Goal: Task Accomplishment & Management: Manage account settings

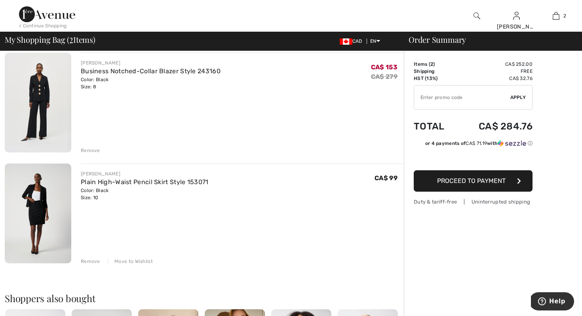
scroll to position [48, 0]
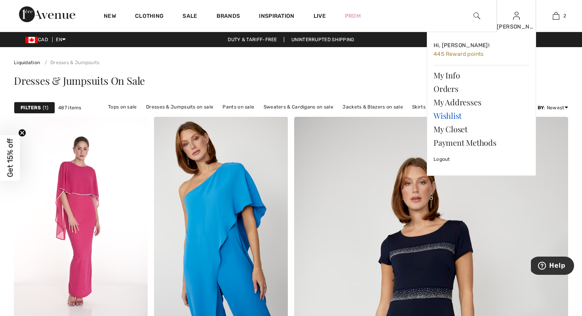
click at [443, 117] on link "Wishlist" at bounding box center [482, 115] width 96 height 13
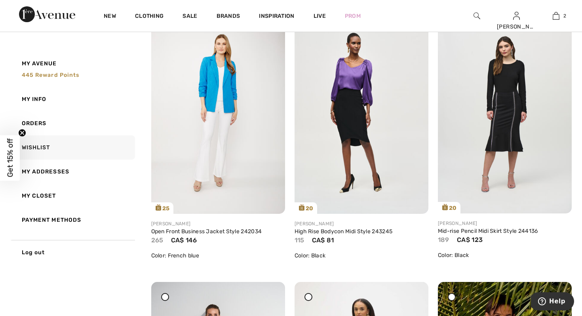
scroll to position [666, 0]
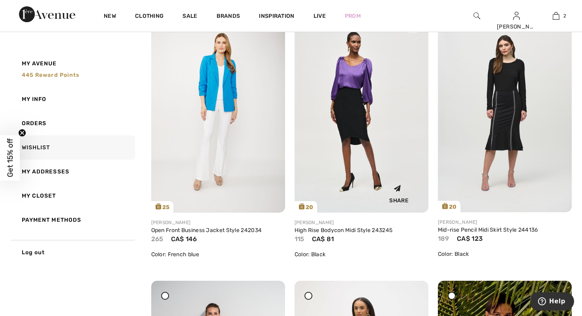
click at [353, 106] on img at bounding box center [362, 111] width 134 height 201
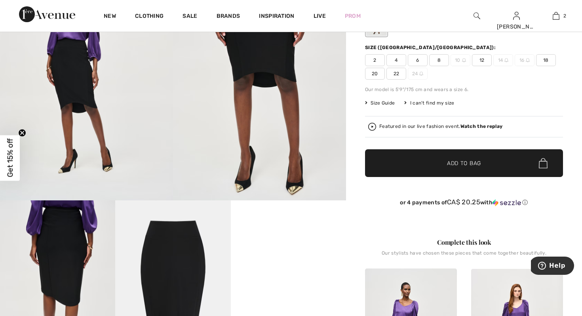
scroll to position [95, 0]
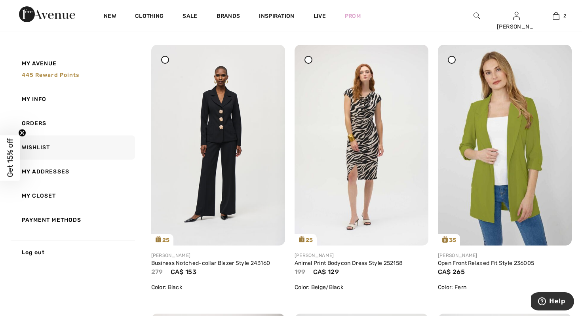
scroll to position [364, 0]
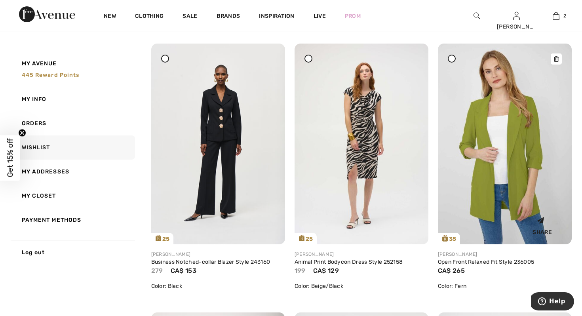
click at [509, 138] on img at bounding box center [505, 144] width 134 height 201
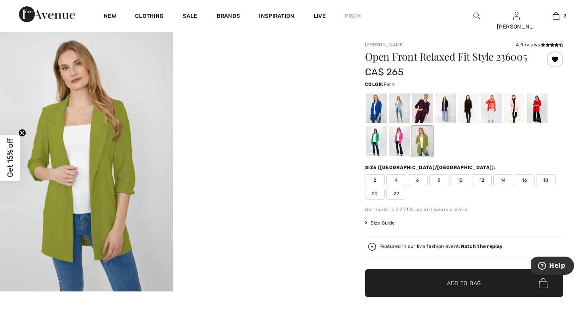
scroll to position [16, 0]
click at [375, 103] on div at bounding box center [376, 108] width 21 height 30
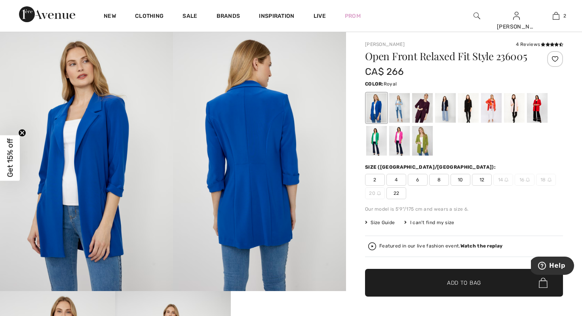
click at [468, 147] on div at bounding box center [464, 125] width 198 height 66
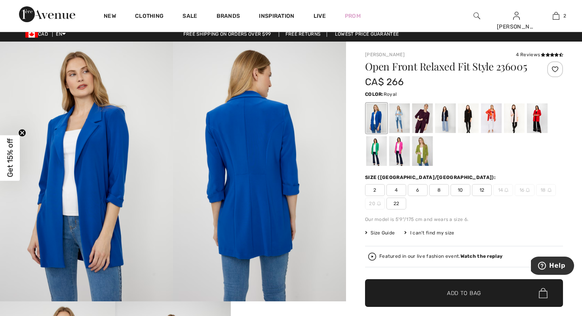
scroll to position [0, 0]
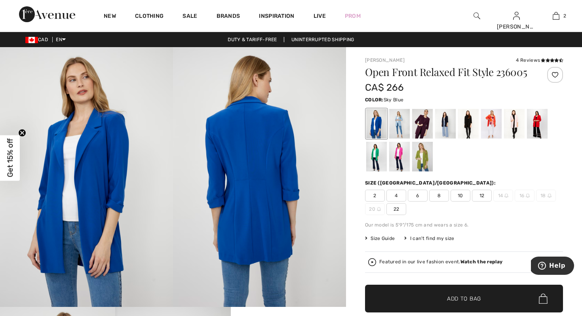
click at [400, 119] on div at bounding box center [399, 124] width 21 height 30
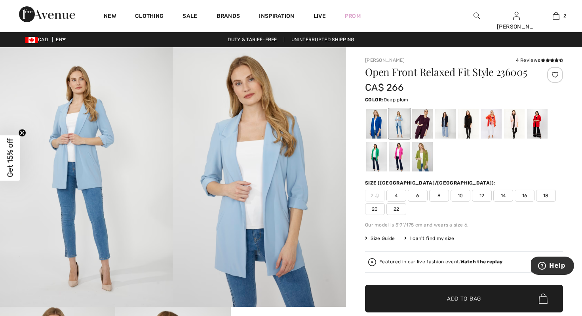
click at [422, 130] on div at bounding box center [422, 124] width 21 height 30
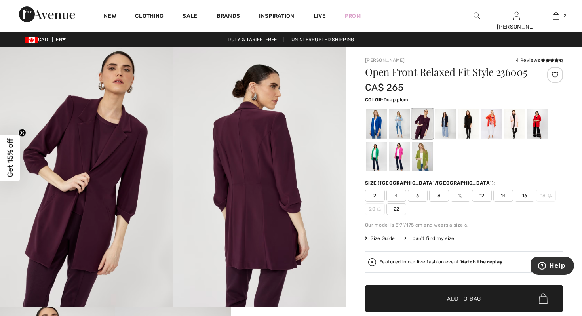
click at [479, 167] on div at bounding box center [464, 140] width 198 height 66
click at [447, 126] on div at bounding box center [445, 124] width 21 height 30
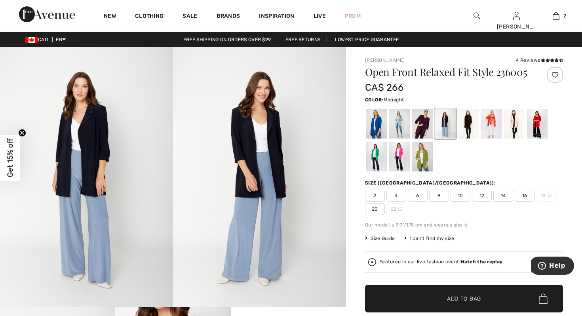
click at [557, 74] on div at bounding box center [556, 75] width 16 height 16
click at [555, 75] on div "Removed from Wishlist" at bounding box center [556, 75] width 16 height 16
click at [374, 124] on div at bounding box center [376, 124] width 21 height 30
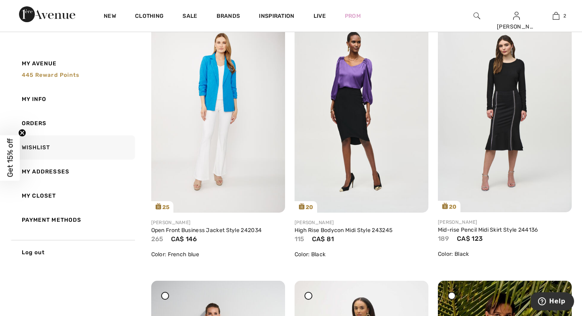
scroll to position [681, 0]
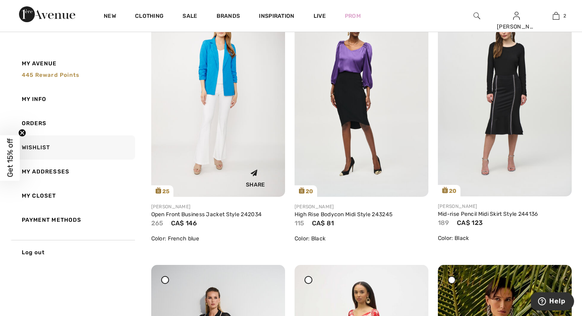
click at [220, 68] on img at bounding box center [218, 96] width 134 height 201
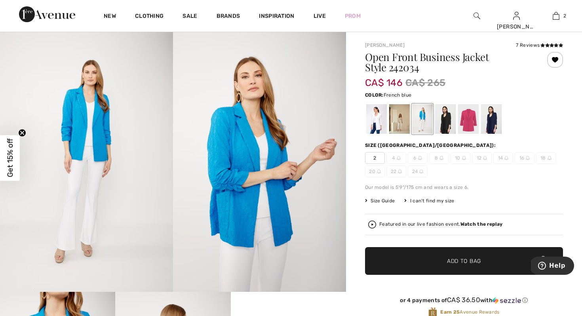
scroll to position [16, 0]
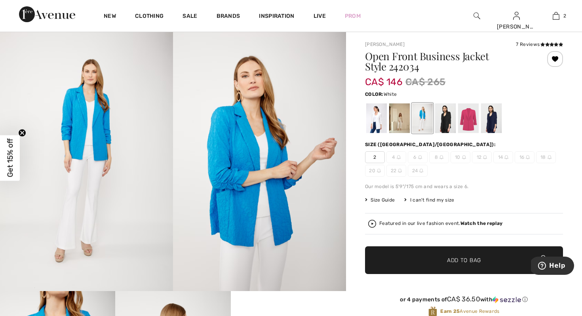
click at [375, 120] on div at bounding box center [376, 118] width 21 height 30
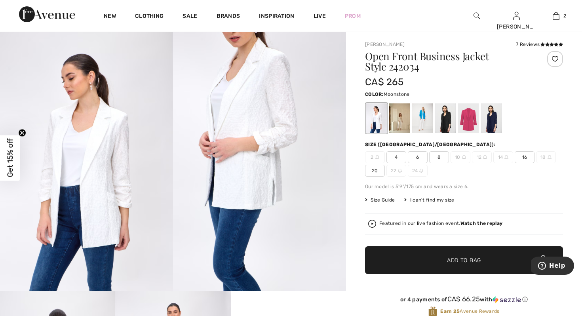
click at [399, 122] on div at bounding box center [399, 118] width 21 height 30
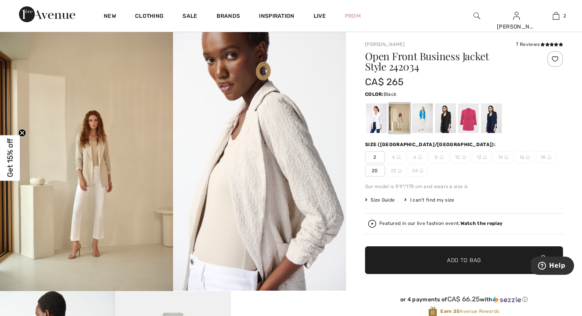
click at [444, 114] on div at bounding box center [445, 118] width 21 height 30
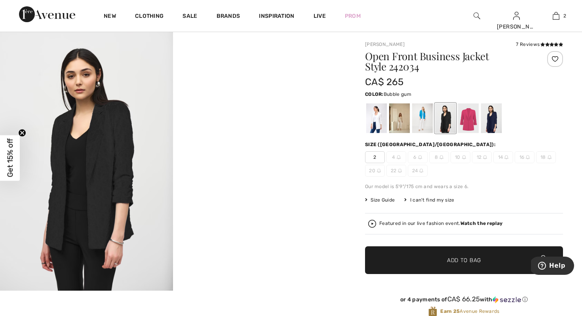
click at [472, 117] on div at bounding box center [468, 118] width 21 height 30
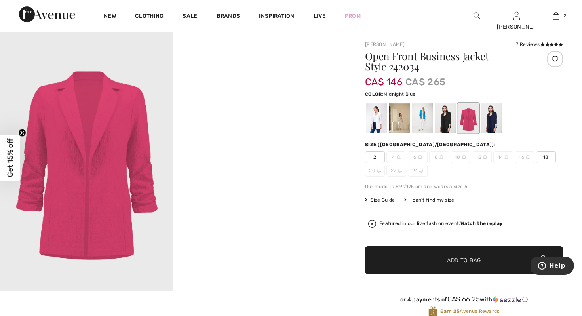
click at [492, 122] on div at bounding box center [491, 118] width 21 height 30
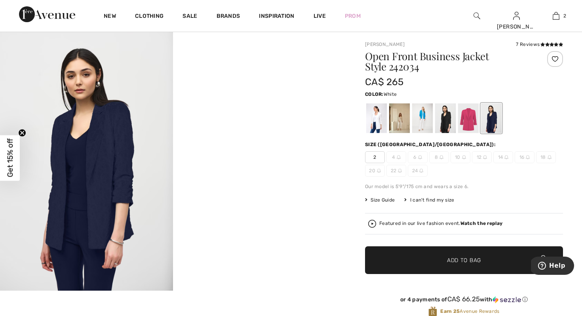
click at [378, 115] on div at bounding box center [376, 118] width 21 height 30
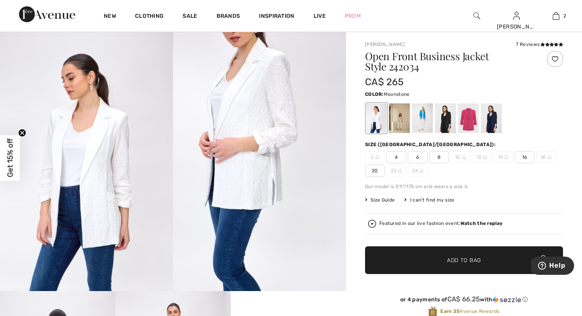
click at [403, 120] on div at bounding box center [399, 118] width 21 height 30
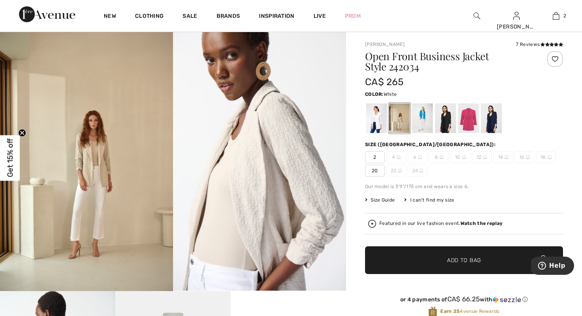
click at [379, 121] on div at bounding box center [376, 118] width 21 height 30
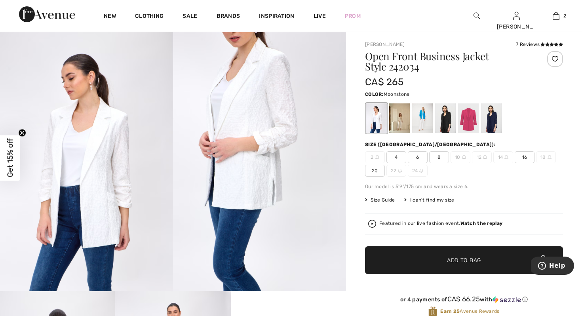
click at [404, 114] on div at bounding box center [399, 118] width 21 height 30
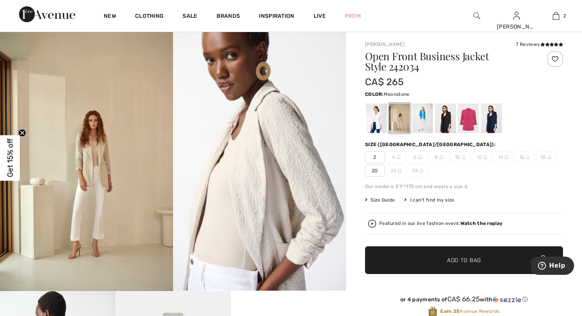
click at [555, 56] on div at bounding box center [556, 59] width 16 height 16
click at [555, 57] on div "Removed from Wishlist" at bounding box center [556, 59] width 16 height 16
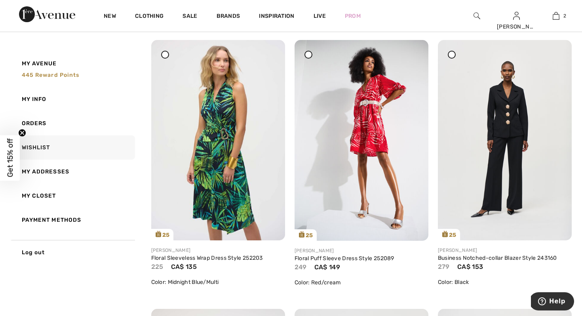
scroll to position [380, 0]
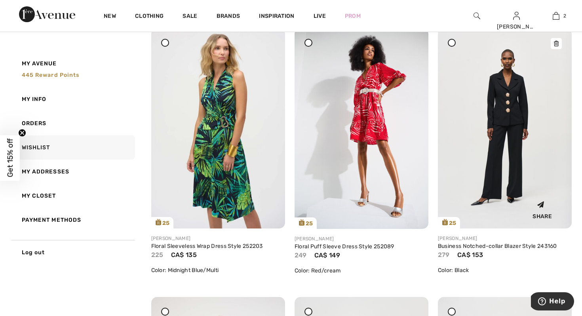
click at [505, 92] on img at bounding box center [505, 128] width 134 height 200
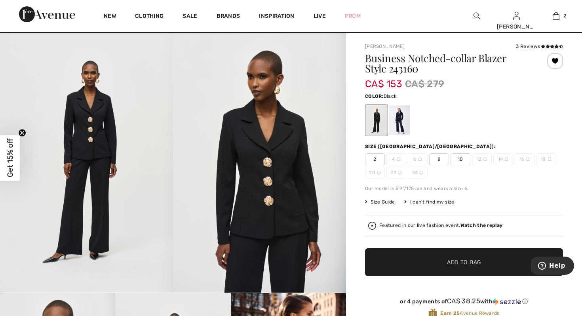
scroll to position [16, 0]
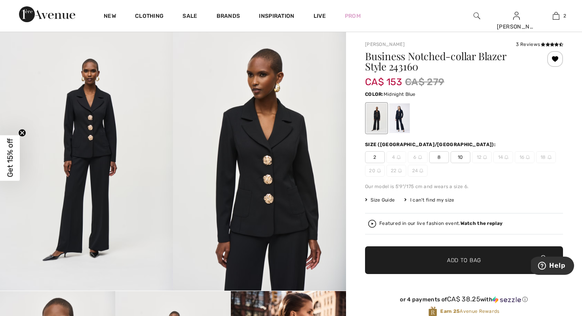
click at [403, 117] on div at bounding box center [399, 118] width 21 height 30
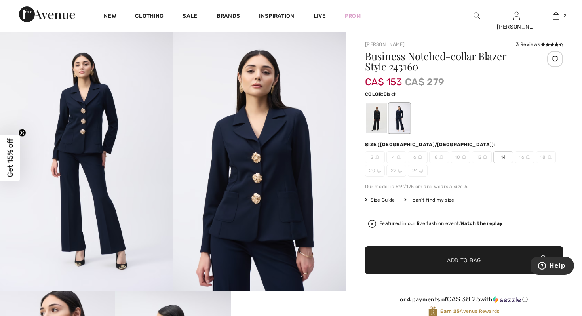
click at [378, 116] on div at bounding box center [376, 118] width 21 height 30
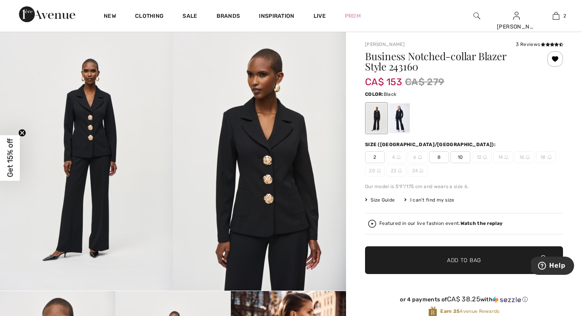
click at [456, 102] on div at bounding box center [464, 118] width 198 height 33
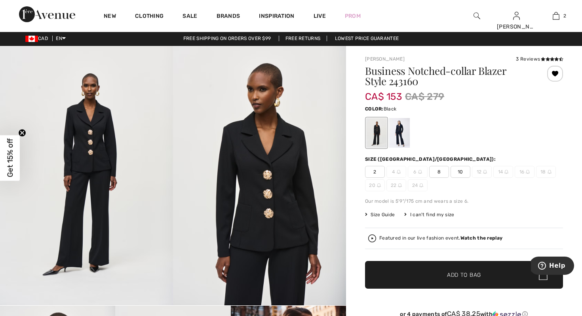
scroll to position [0, 0]
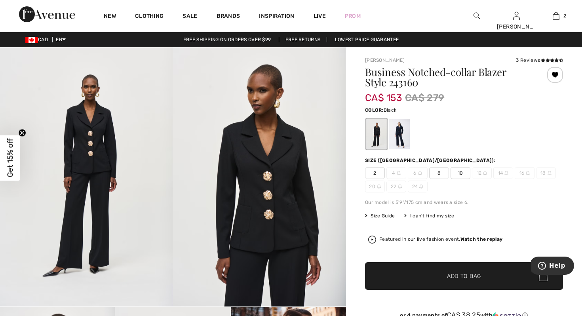
click at [557, 73] on div at bounding box center [556, 75] width 16 height 16
click at [557, 73] on div "Removed from Wishlist" at bounding box center [556, 75] width 16 height 16
click at [556, 61] on icon at bounding box center [557, 60] width 4 height 4
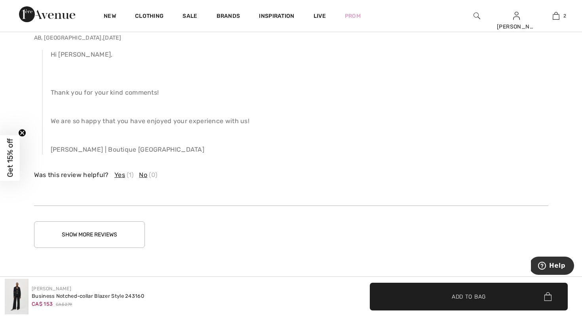
scroll to position [1534, 0]
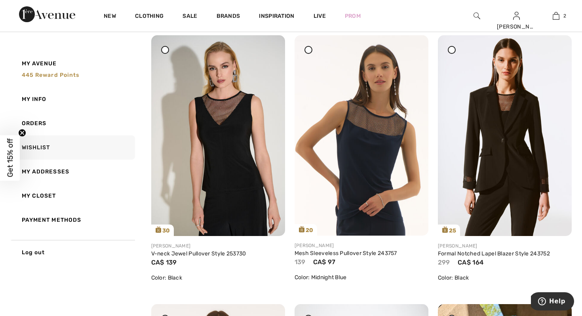
scroll to position [1474, 0]
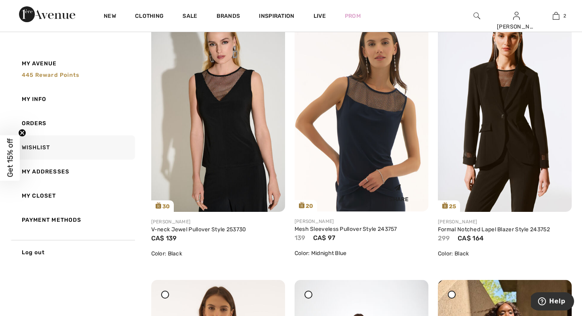
click at [362, 118] on img at bounding box center [362, 111] width 134 height 200
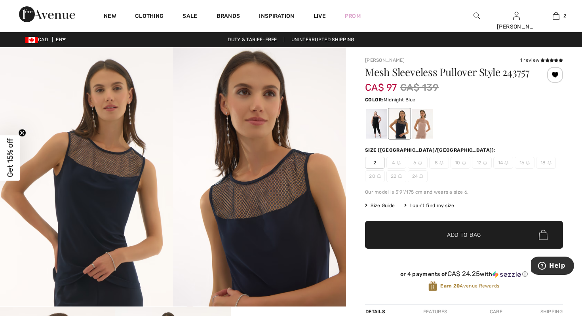
scroll to position [16, 0]
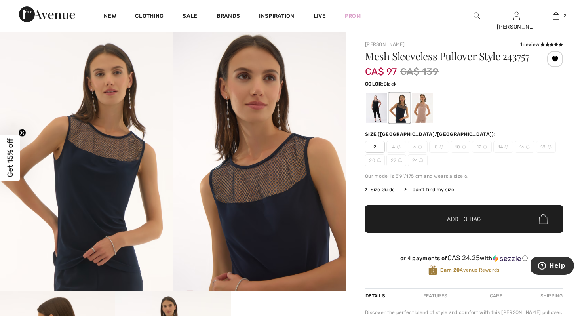
click at [376, 112] on div at bounding box center [376, 108] width 21 height 30
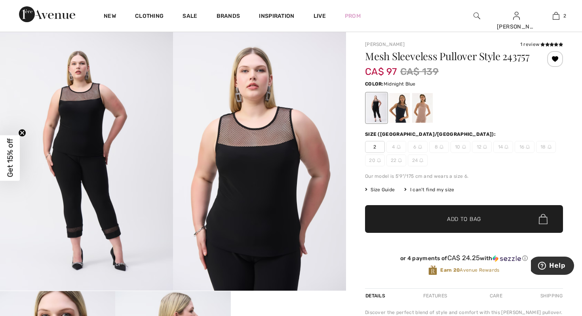
click at [399, 113] on div at bounding box center [399, 108] width 21 height 30
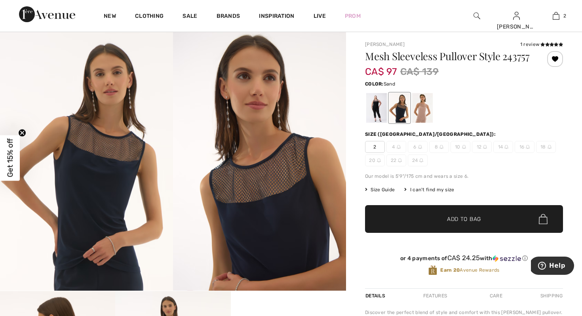
click at [422, 112] on div at bounding box center [422, 108] width 21 height 30
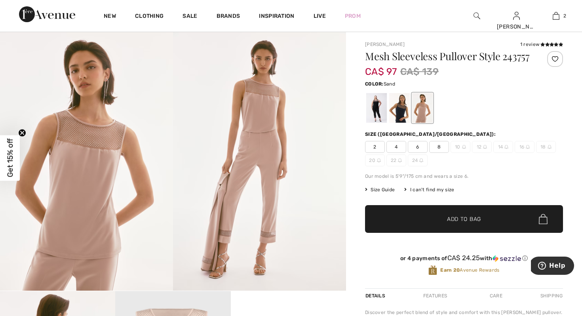
click at [554, 59] on div at bounding box center [556, 59] width 16 height 16
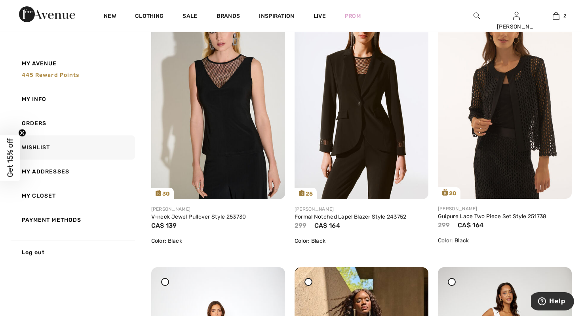
scroll to position [1490, 0]
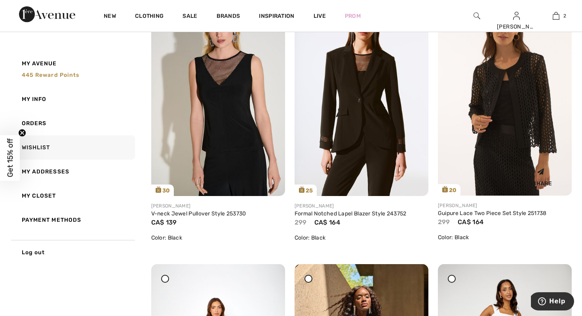
click at [520, 96] on img at bounding box center [505, 95] width 134 height 200
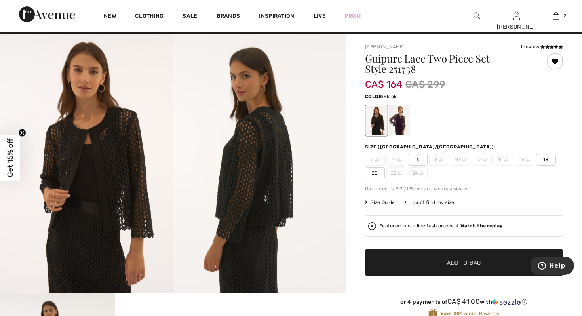
scroll to position [16, 0]
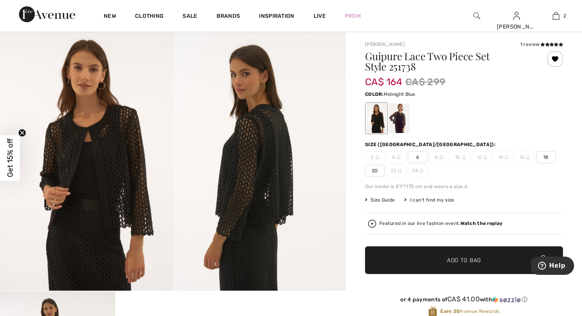
click at [397, 118] on div at bounding box center [399, 118] width 21 height 30
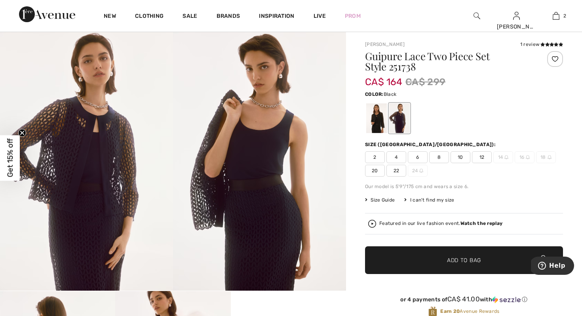
click at [381, 119] on div at bounding box center [376, 118] width 21 height 30
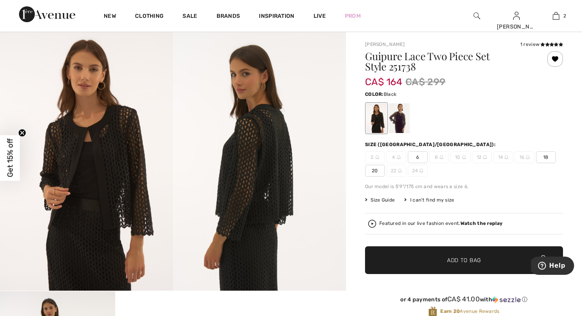
click at [555, 57] on div at bounding box center [556, 59] width 16 height 16
click at [555, 57] on div "Removed from Wishlist" at bounding box center [556, 59] width 16 height 16
click at [401, 114] on div at bounding box center [399, 118] width 21 height 30
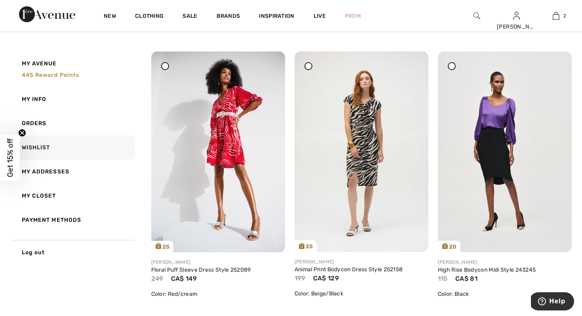
scroll to position [602, 0]
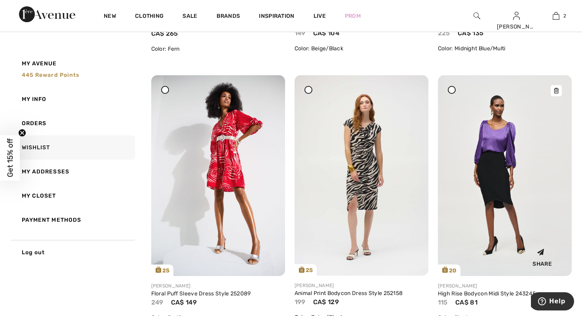
click at [558, 89] on icon at bounding box center [556, 91] width 5 height 6
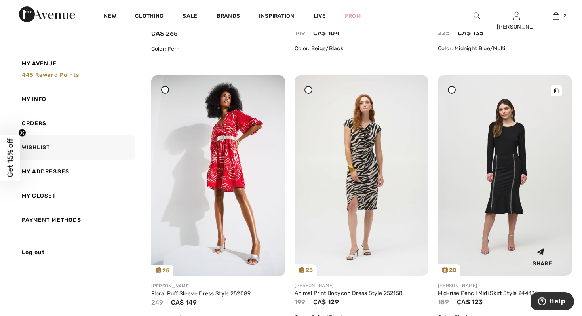
click at [556, 91] on icon at bounding box center [556, 91] width 5 height 6
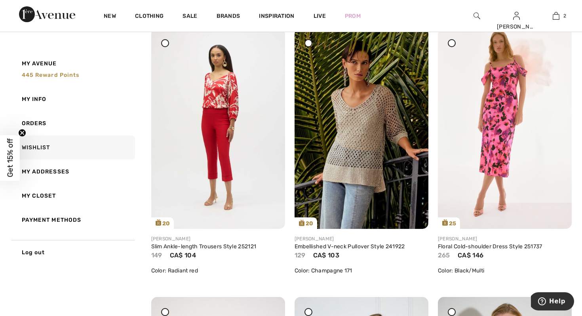
scroll to position [919, 0]
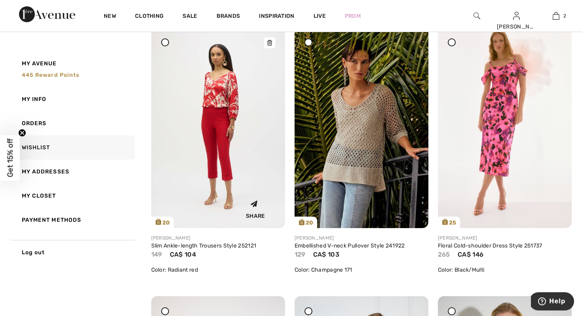
click at [271, 41] on icon at bounding box center [269, 43] width 5 height 6
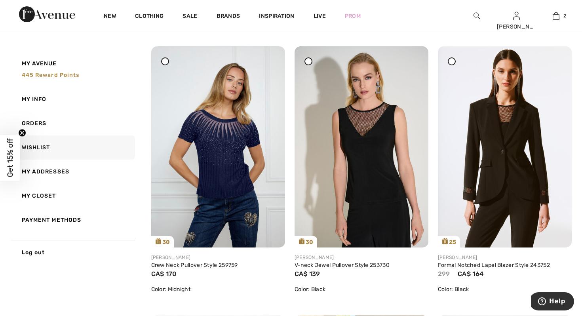
scroll to position [1173, 0]
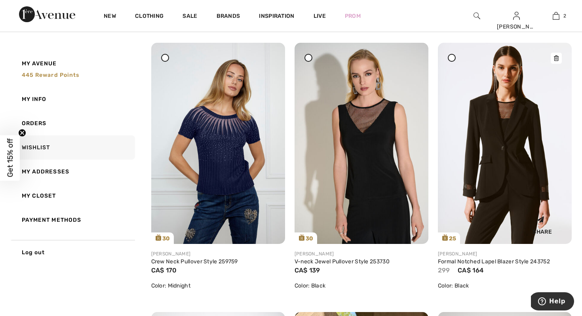
click at [513, 151] on img at bounding box center [505, 143] width 134 height 201
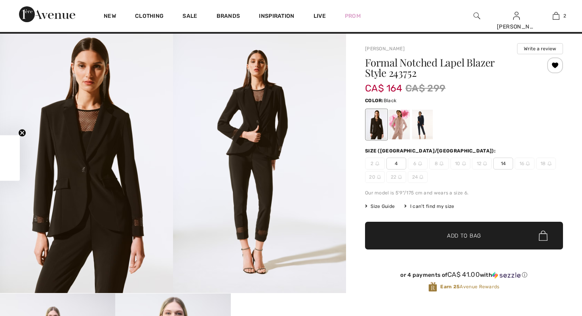
scroll to position [16, 0]
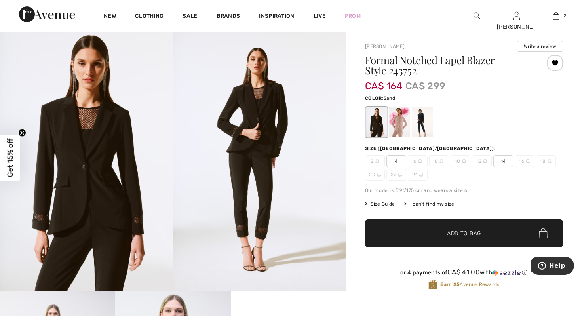
click at [397, 123] on div at bounding box center [399, 122] width 21 height 30
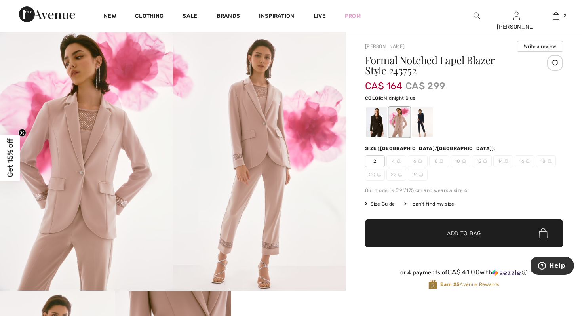
click at [419, 120] on div at bounding box center [422, 122] width 21 height 30
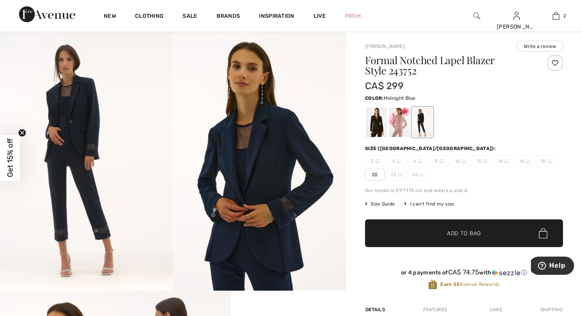
click at [555, 60] on div at bounding box center [556, 63] width 16 height 16
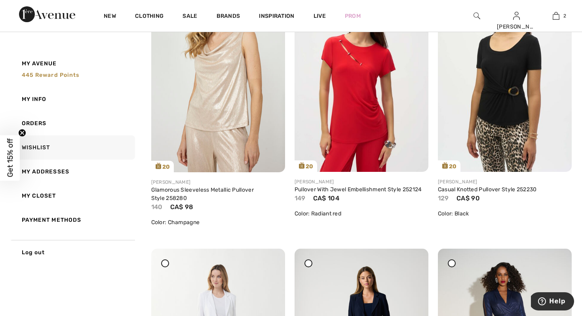
scroll to position [2330, 0]
click at [504, 71] on img at bounding box center [505, 71] width 134 height 200
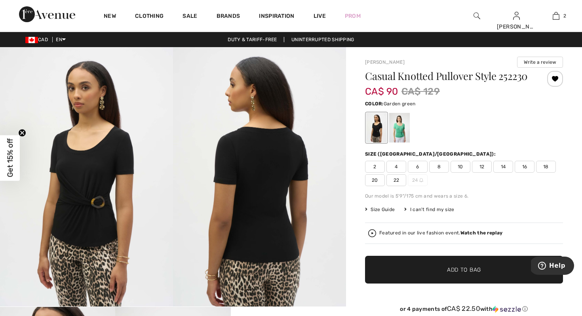
click at [400, 120] on div at bounding box center [399, 128] width 21 height 30
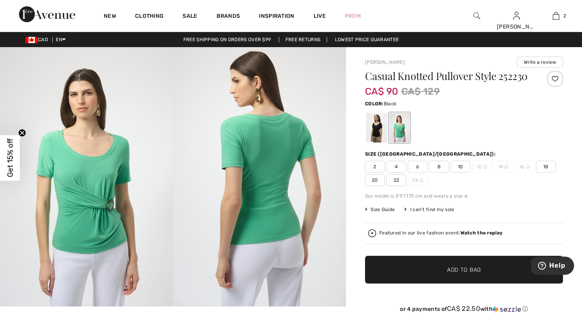
click at [376, 127] on div at bounding box center [376, 128] width 21 height 30
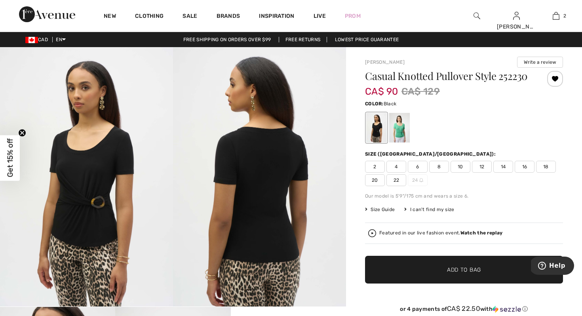
click at [555, 80] on div at bounding box center [556, 79] width 16 height 16
click at [555, 79] on div "Removed from Wishlist" at bounding box center [556, 79] width 16 height 16
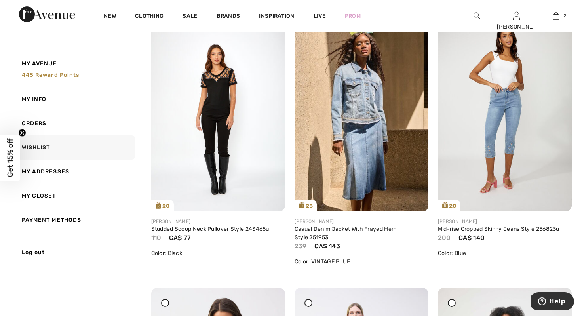
scroll to position [1490, 0]
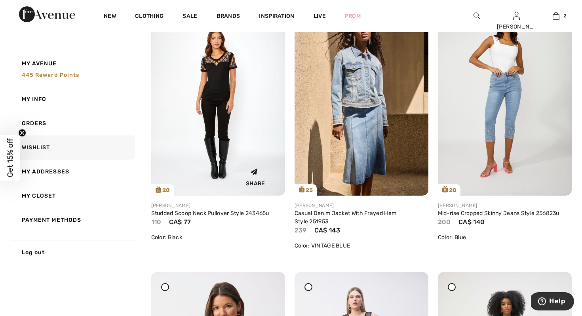
click at [221, 85] on img at bounding box center [218, 95] width 134 height 201
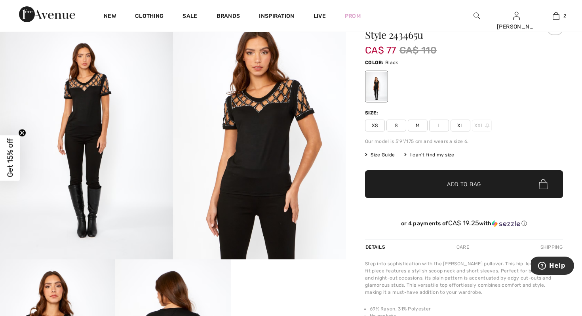
scroll to position [32, 0]
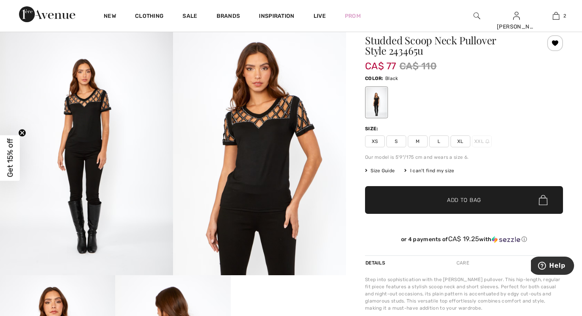
click at [557, 41] on div at bounding box center [556, 43] width 16 height 16
click at [557, 41] on div "Removed from Wishlist" at bounding box center [556, 43] width 16 height 16
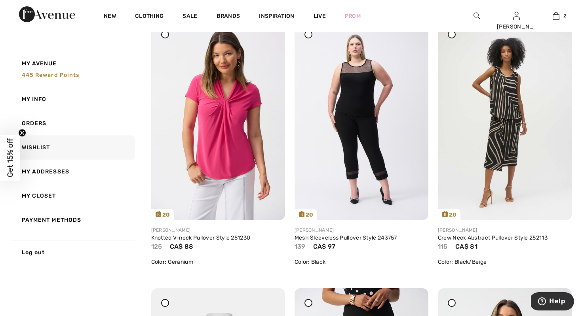
scroll to position [1743, 0]
click at [269, 37] on icon at bounding box center [269, 35] width 5 height 6
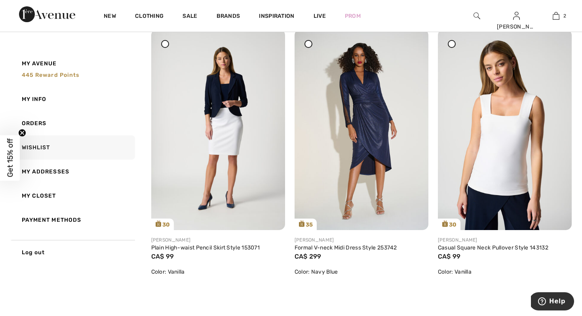
scroll to position [2551, 0]
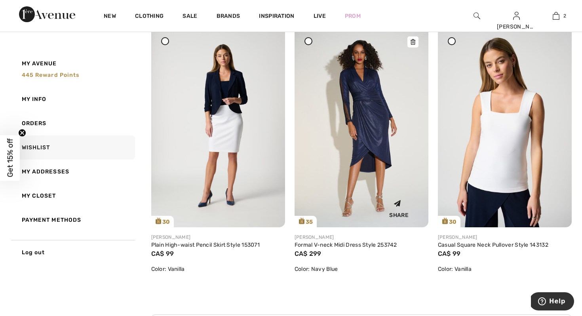
click at [357, 118] on img at bounding box center [362, 127] width 134 height 201
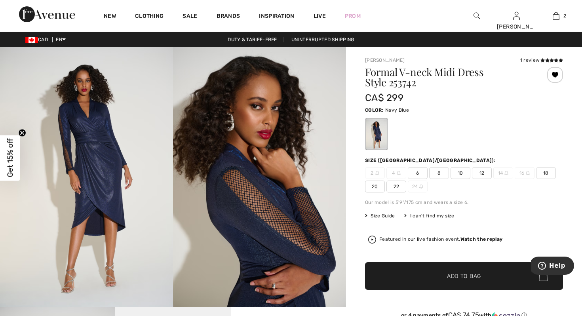
click at [555, 72] on div at bounding box center [556, 75] width 16 height 16
click at [555, 73] on div "Removed from Wishlist" at bounding box center [556, 75] width 16 height 16
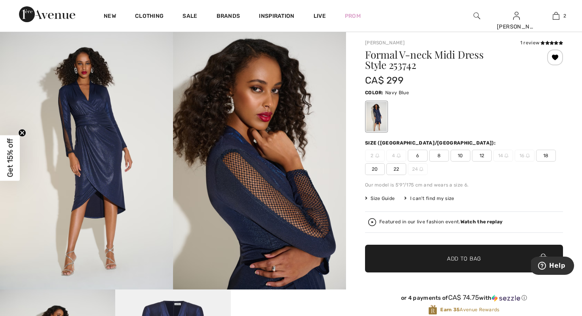
scroll to position [16, 0]
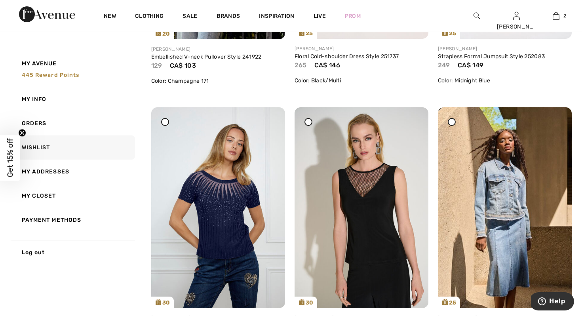
scroll to position [1379, 0]
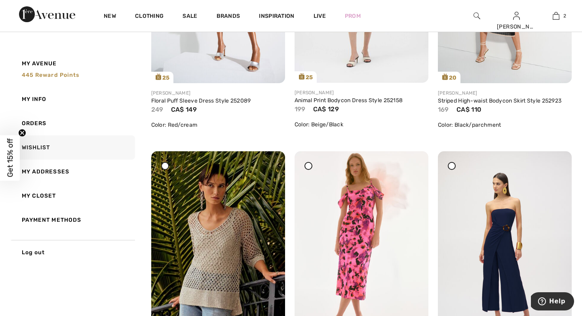
scroll to position [0, 0]
